Goal: Task Accomplishment & Management: Complete application form

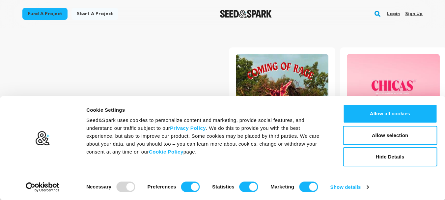
scroll to position [0, 117]
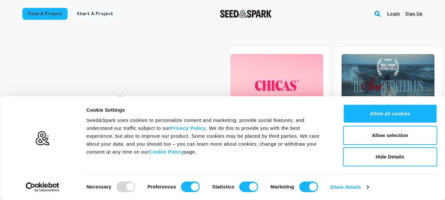
click at [416, 12] on link "Sign up" at bounding box center [413, 14] width 17 height 11
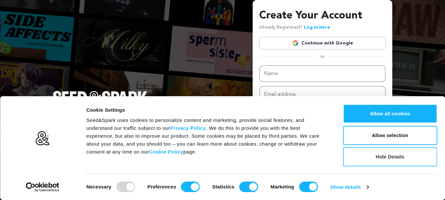
click at [380, 155] on button "Hide Details" at bounding box center [390, 156] width 94 height 19
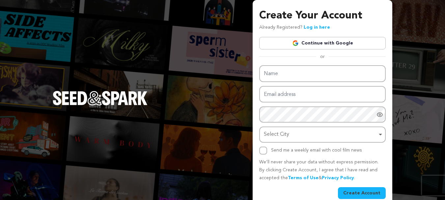
click at [323, 44] on link "Continue with Google" at bounding box center [322, 43] width 126 height 13
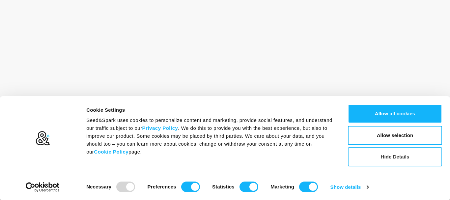
click at [382, 156] on button "Hide Details" at bounding box center [395, 156] width 94 height 19
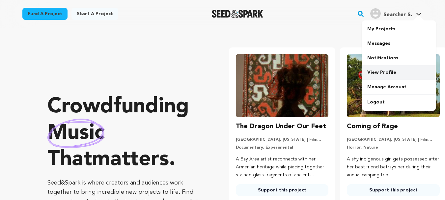
click at [380, 74] on link "View Profile" at bounding box center [399, 72] width 74 height 14
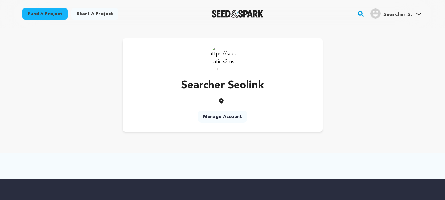
click at [222, 116] on link "Manage Account" at bounding box center [222, 117] width 50 height 12
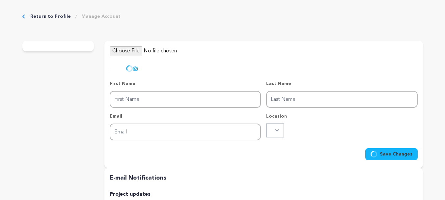
type input "Searcher"
type input "Seolink"
type input "seolinksearcher@gmail.com"
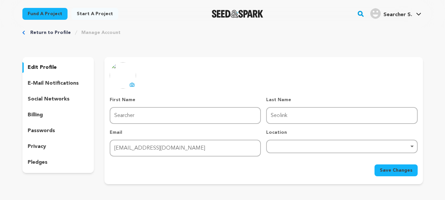
scroll to position [0, 0]
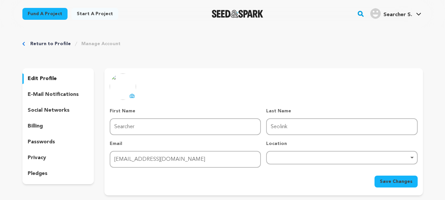
click at [345, 161] on div "Remove item" at bounding box center [341, 157] width 151 height 13
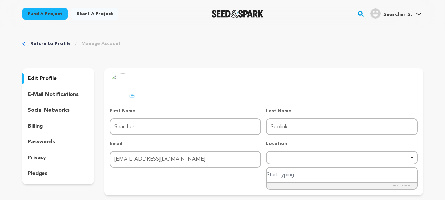
click at [345, 161] on div "Remove item" at bounding box center [341, 157] width 151 height 13
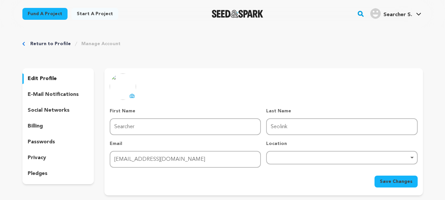
click at [130, 97] on icon at bounding box center [132, 96] width 4 height 4
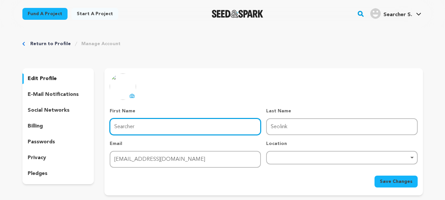
drag, startPoint x: 208, startPoint y: 125, endPoint x: 86, endPoint y: 119, distance: 122.5
click at [86, 119] on div "edit profile e-mail notifications social networks billing passwords privacy ple…" at bounding box center [222, 131] width 400 height 127
type input "Magis"
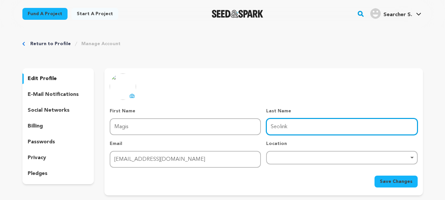
click at [305, 130] on input "Seolink" at bounding box center [341, 126] width 151 height 17
type input "S"
type input "TV"
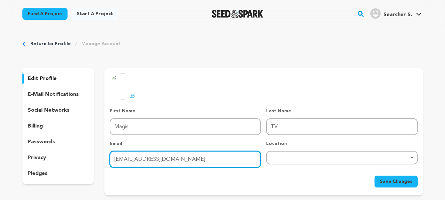
click at [228, 162] on input "[EMAIL_ADDRESS][DOMAIN_NAME]" at bounding box center [185, 159] width 151 height 17
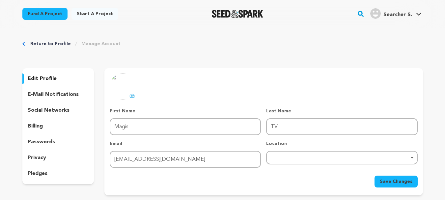
click at [399, 181] on span "Save Changes" at bounding box center [395, 181] width 33 height 7
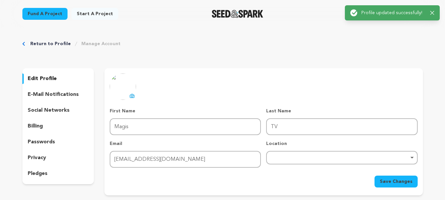
click at [98, 44] on link "Manage Account" at bounding box center [100, 43] width 39 height 7
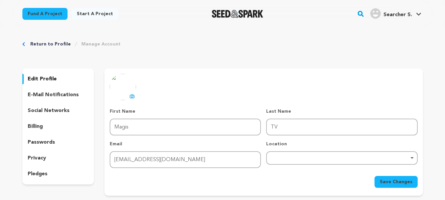
click at [50, 44] on link "Return to Profile" at bounding box center [50, 44] width 40 height 7
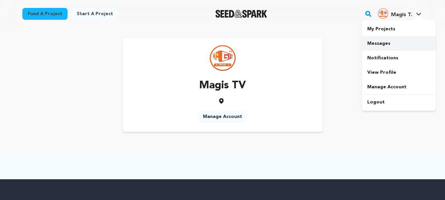
click at [395, 42] on link "Messages" at bounding box center [399, 43] width 74 height 14
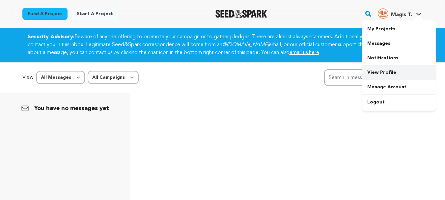
click at [406, 70] on link "View Profile" at bounding box center [399, 72] width 74 height 14
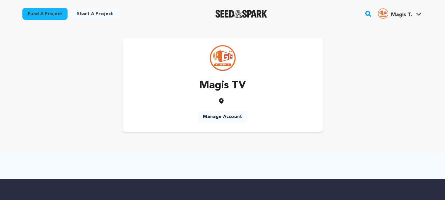
click at [237, 117] on link "Manage Account" at bounding box center [222, 117] width 50 height 12
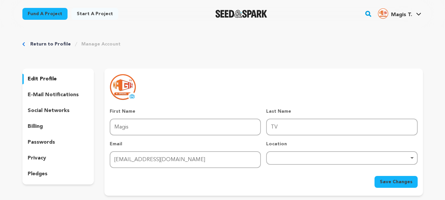
click at [54, 97] on p "e-mail notifications" at bounding box center [53, 95] width 51 height 8
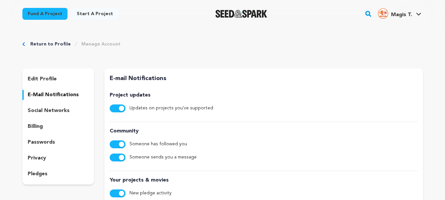
click at [47, 111] on p "social networks" at bounding box center [49, 111] width 42 height 8
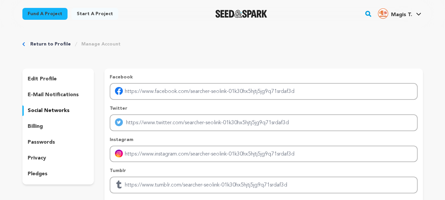
click at [39, 44] on link "Return to Profile" at bounding box center [50, 44] width 40 height 7
click at [418, 15] on icon at bounding box center [418, 14] width 5 height 3
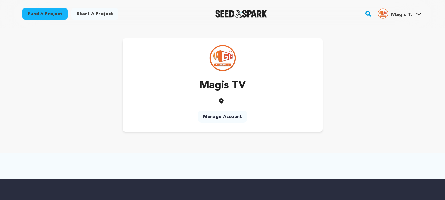
click at [239, 117] on link "Manage Account" at bounding box center [222, 117] width 50 height 12
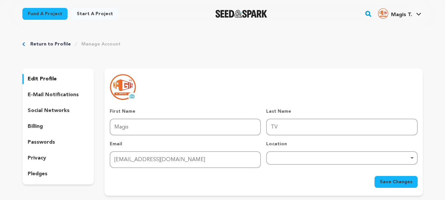
click at [98, 12] on link "Start a project" at bounding box center [94, 14] width 47 height 12
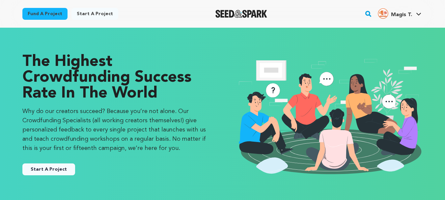
click at [53, 171] on button "Start A Project" at bounding box center [48, 169] width 53 height 12
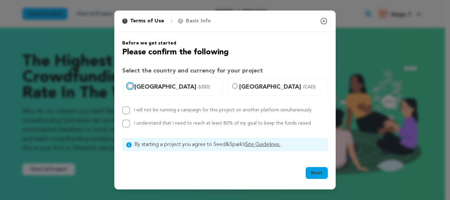
click at [130, 86] on input "[GEOGRAPHIC_DATA] (USD)" at bounding box center [129, 85] width 5 height 5
radio input "true"
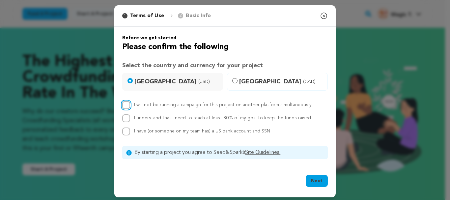
click at [124, 105] on input "I will not be running a campaign for this project on another platform simultane…" at bounding box center [126, 105] width 8 height 8
checkbox input "true"
click at [311, 184] on button "Next" at bounding box center [316, 181] width 22 height 12
click at [127, 81] on input "United States (USD)" at bounding box center [129, 80] width 5 height 5
click at [285, 86] on label "Canada (CAD)" at bounding box center [277, 82] width 101 height 18
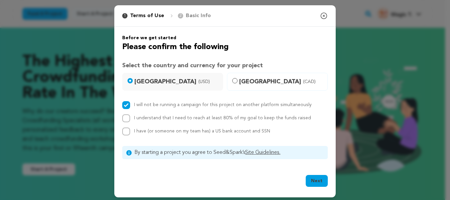
click at [237, 83] on input "Canada (CAD)" at bounding box center [234, 80] width 5 height 5
radio input "true"
click at [151, 83] on span "United States (USD)" at bounding box center [176, 81] width 84 height 9
click at [133, 83] on input "United States (USD)" at bounding box center [129, 80] width 5 height 5
radio input "true"
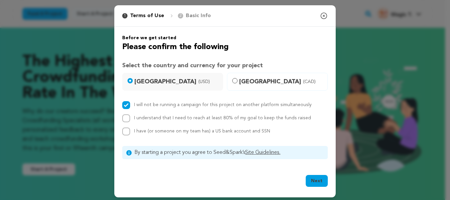
click at [315, 182] on button "Next" at bounding box center [316, 181] width 22 height 12
click at [124, 119] on input "I understand that I need to reach at least 80% of my goal to keep the funds rai…" at bounding box center [126, 118] width 8 height 8
checkbox input "true"
click at [125, 131] on input "I have (or someone on my team has) a US bank account and SSN" at bounding box center [126, 131] width 8 height 8
checkbox input "true"
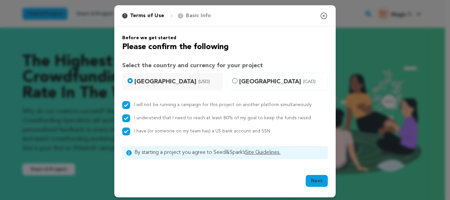
click at [310, 178] on button "Next" at bounding box center [316, 181] width 22 height 12
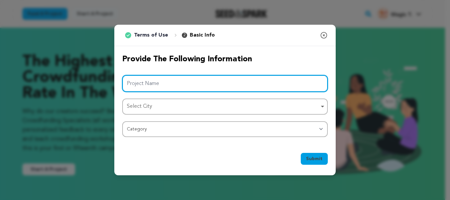
click at [197, 88] on input "Project Name" at bounding box center [224, 83] width 205 height 17
click at [207, 86] on input "Project Name" at bounding box center [224, 83] width 205 height 17
click at [324, 106] on div "Select City Remove item" at bounding box center [224, 106] width 199 height 12
type input "Magis TV"
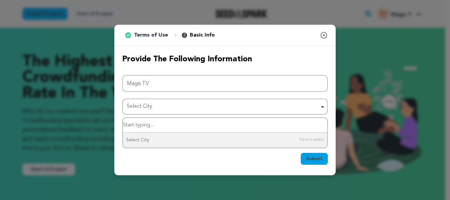
click at [294, 126] on input "Select City" at bounding box center [225, 125] width 204 height 15
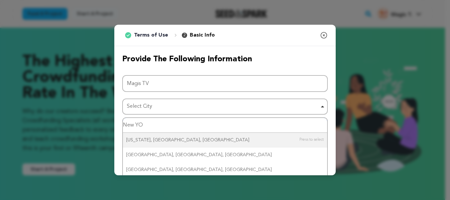
type input "New Y"
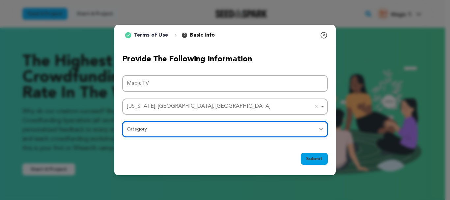
click at [319, 131] on select "Category Film Feature Film Short Series Film Festival Company Music Video VR Ex…" at bounding box center [224, 129] width 205 height 16
select select "382"
click at [122, 121] on select "Category Film Feature Film Short Series Film Festival Company Music Video VR Ex…" at bounding box center [224, 129] width 205 height 16
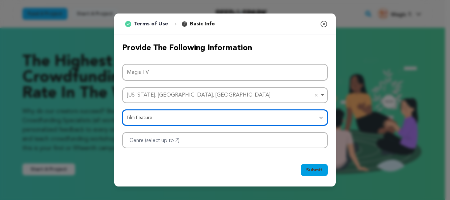
click at [283, 134] on div at bounding box center [224, 140] width 205 height 16
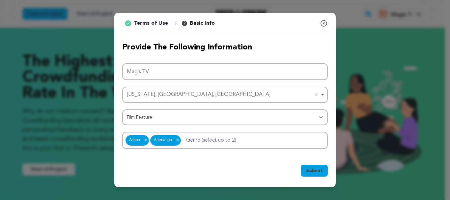
click at [315, 167] on span "Submit" at bounding box center [314, 170] width 16 height 7
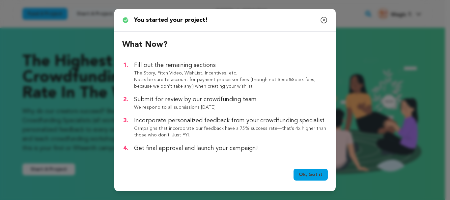
click at [315, 174] on link "Ok, Got it" at bounding box center [310, 175] width 34 height 12
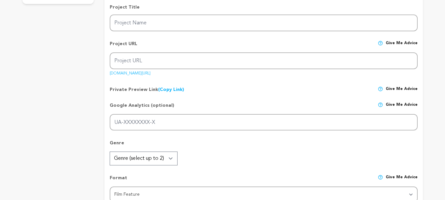
scroll to position [33, 0]
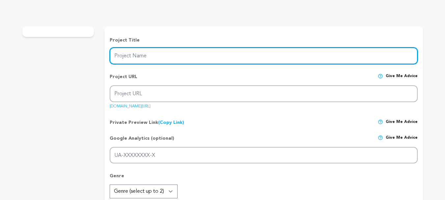
click at [227, 57] on input "Project Name" at bounding box center [263, 55] width 307 height 17
type input "Magis TV"
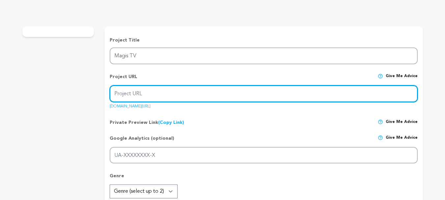
click at [207, 97] on input "Project URL" at bounding box center [263, 93] width 307 height 17
type input "magis-tv"
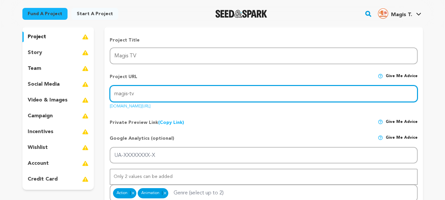
scroll to position [61, 0]
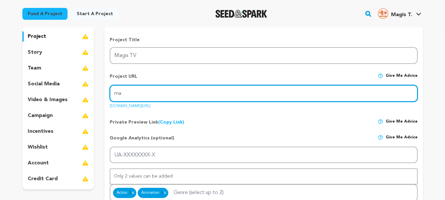
type input "m"
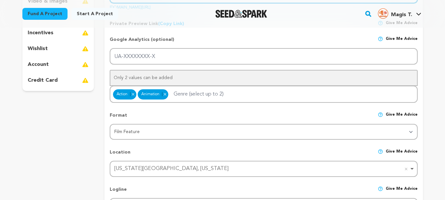
scroll to position [160, 0]
type input "https://magiistv.com"
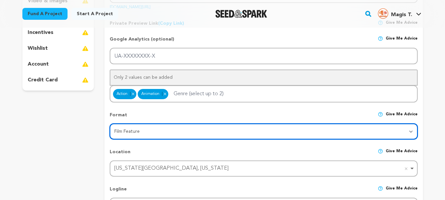
click at [198, 132] on select "Category Film Feature Film Short Series VR Experience Film Festival Company Mus…" at bounding box center [263, 131] width 307 height 16
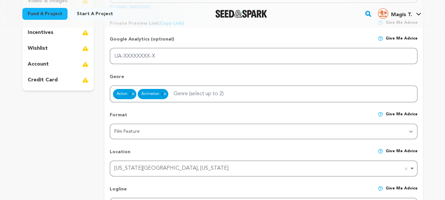
click at [236, 151] on div "Location Give me advice" at bounding box center [263, 154] width 307 height 12
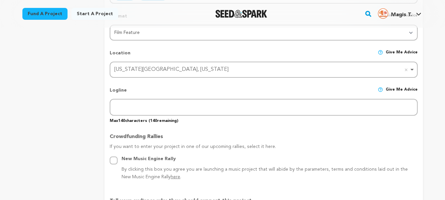
scroll to position [225, 0]
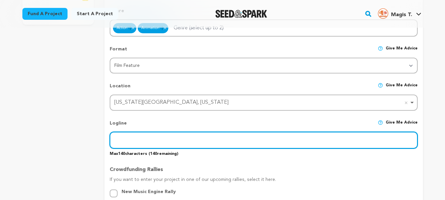
click at [213, 142] on input "text" at bounding box center [263, 140] width 307 height 17
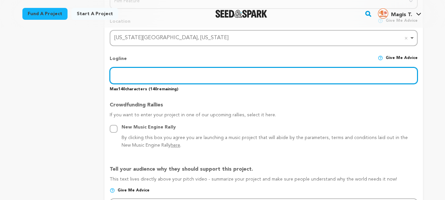
scroll to position [291, 0]
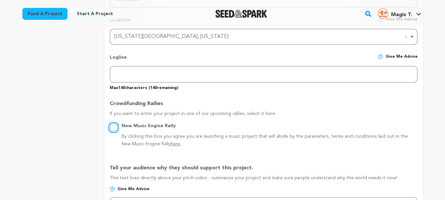
click at [114, 130] on input "New Music Engine Rally By clicking this box you agree you are launching a music…" at bounding box center [114, 127] width 8 height 8
radio input "true"
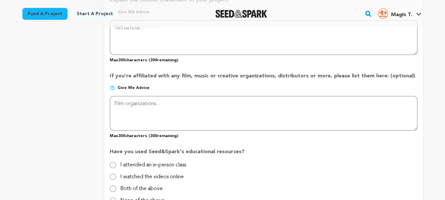
scroll to position [587, 0]
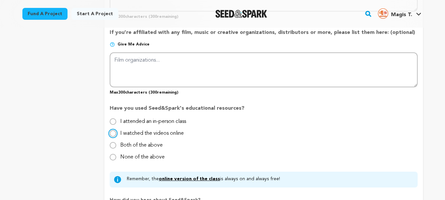
click at [112, 135] on input "I watched the videos online" at bounding box center [113, 133] width 7 height 7
radio input "true"
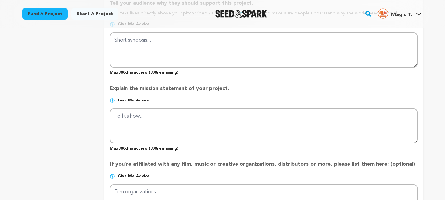
scroll to position [423, 0]
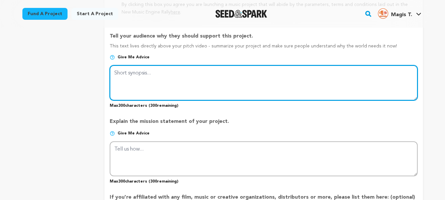
click at [156, 76] on textarea at bounding box center [263, 82] width 307 height 35
paste textarea "Watch live TV, movies, sports, and more with Magis TV APK. 100% free and easy t…"
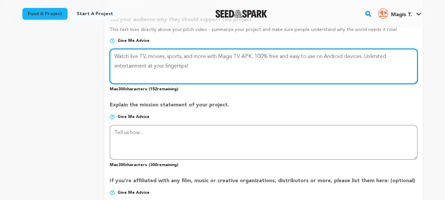
scroll to position [456, 0]
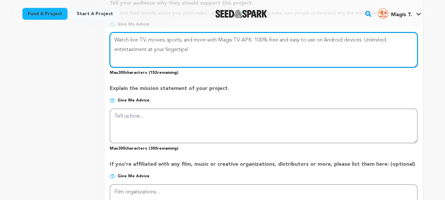
type textarea "Watch live TV, movies, sports, and more with Magis TV APK. 100% free and easy t…"
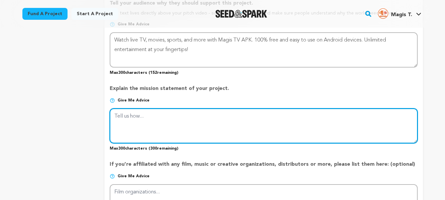
click at [160, 126] on textarea at bounding box center [263, 125] width 307 height 35
click at [168, 121] on textarea at bounding box center [263, 125] width 307 height 35
paste textarea "Our mission is to bring free, high-quality streaming to users across the globe.…"
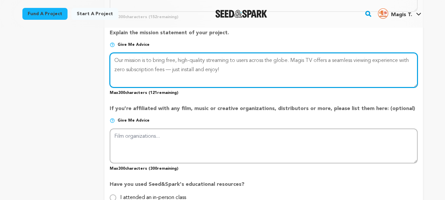
scroll to position [522, 0]
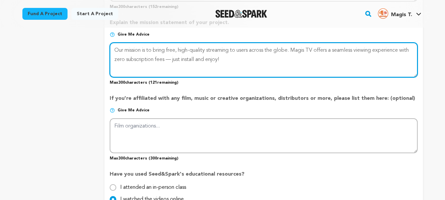
type textarea "Our mission is to bring free, high-quality streaming to users across the globe.…"
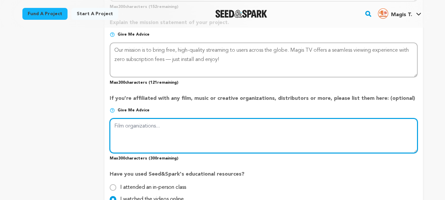
click at [188, 125] on textarea at bounding box center [263, 135] width 307 height 35
click at [173, 135] on textarea at bounding box center [263, 135] width 307 height 35
paste textarea "We aim to expand access to online entertainment for everyone. With https://magi…"
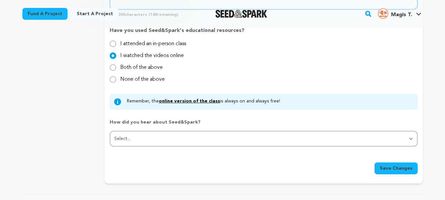
scroll to position [686, 0]
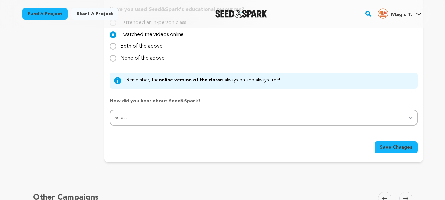
type textarea "We aim to expand access to online entertainment for everyone. With https://magi…"
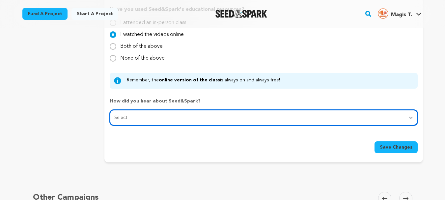
click at [400, 119] on select "Select... From a friend Social media Film festival or film organization Took an…" at bounding box center [263, 118] width 307 height 16
select select "2"
click at [110, 110] on select "Select... From a friend Social media Film festival or film organization Took an…" at bounding box center [263, 118] width 307 height 16
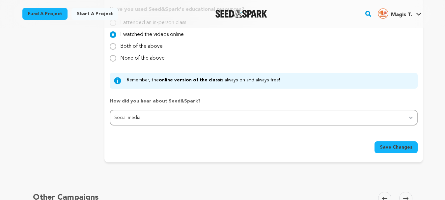
click at [385, 149] on span "Save Changes" at bounding box center [395, 147] width 33 height 7
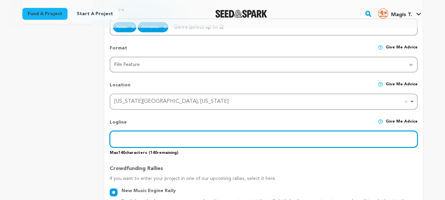
scroll to position [259, 0]
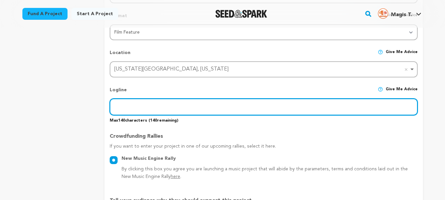
click at [197, 106] on input "text" at bounding box center [263, 106] width 307 height 17
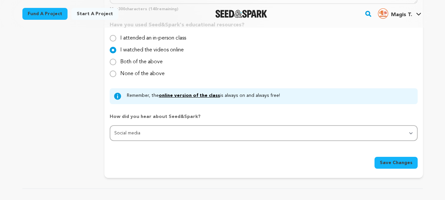
scroll to position [719, 0]
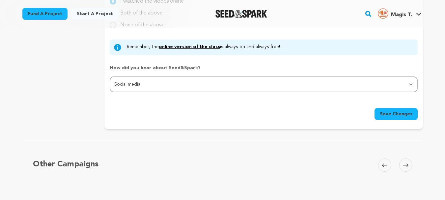
type input "Magis TV APk"
click at [387, 115] on span "Save Changes" at bounding box center [395, 114] width 33 height 7
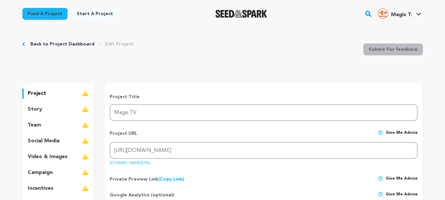
scroll to position [0, 0]
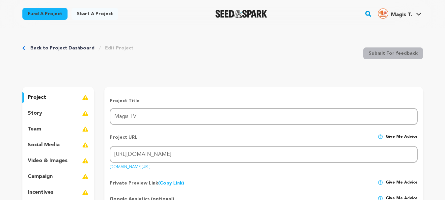
click at [69, 96] on div "project" at bounding box center [58, 97] width 72 height 11
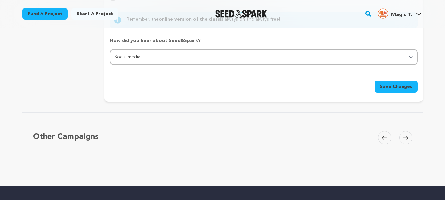
scroll to position [757, 0]
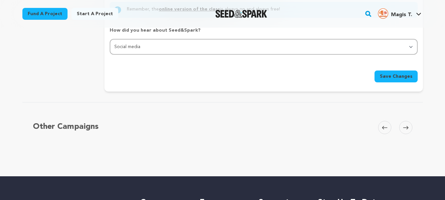
click at [399, 73] on span "Save Changes" at bounding box center [395, 76] width 33 height 7
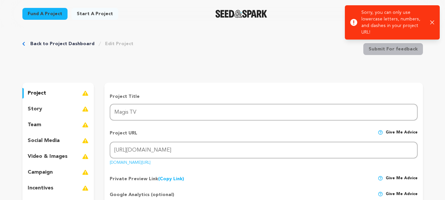
scroll to position [0, 0]
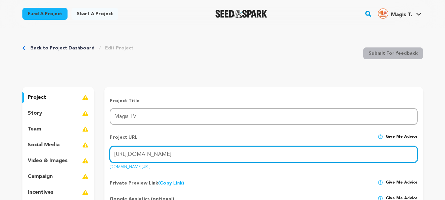
drag, startPoint x: 131, startPoint y: 157, endPoint x: 73, endPoint y: 158, distance: 57.3
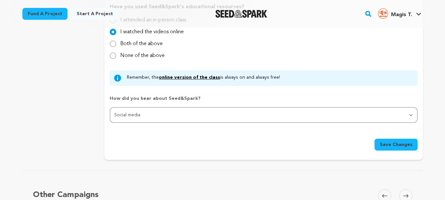
scroll to position [691, 0]
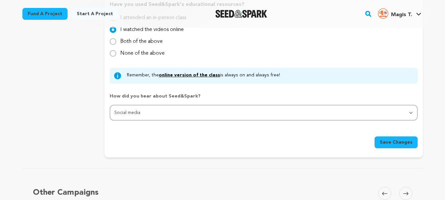
type input "magiistv.com"
click at [392, 147] on button "Save Changes" at bounding box center [395, 142] width 43 height 12
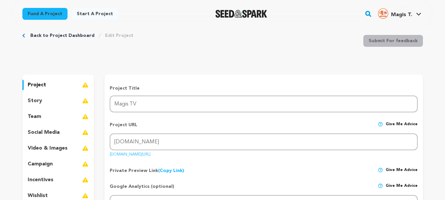
scroll to position [0, 0]
